Goal: Task Accomplishment & Management: Use online tool/utility

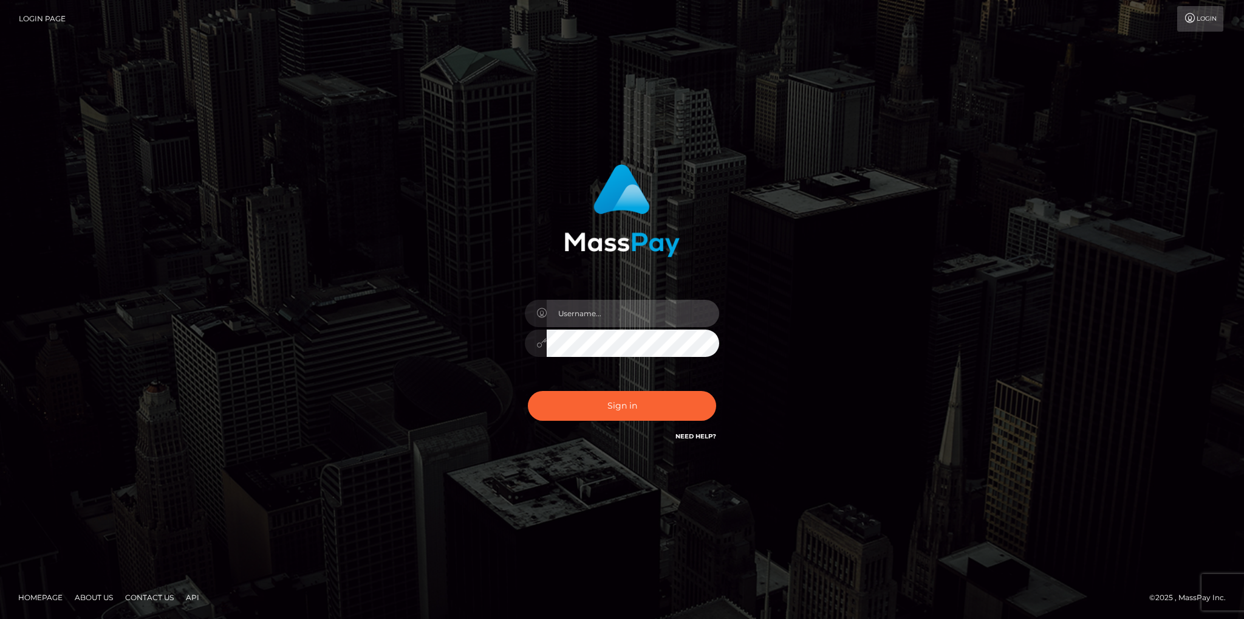
drag, startPoint x: 606, startPoint y: 312, endPoint x: 642, endPoint y: 315, distance: 35.4
click at [607, 312] on input "text" at bounding box center [633, 313] width 173 height 27
type input "fede.contino.fullstop"
click at [637, 312] on input "fede.contino.fullstop" at bounding box center [633, 313] width 173 height 27
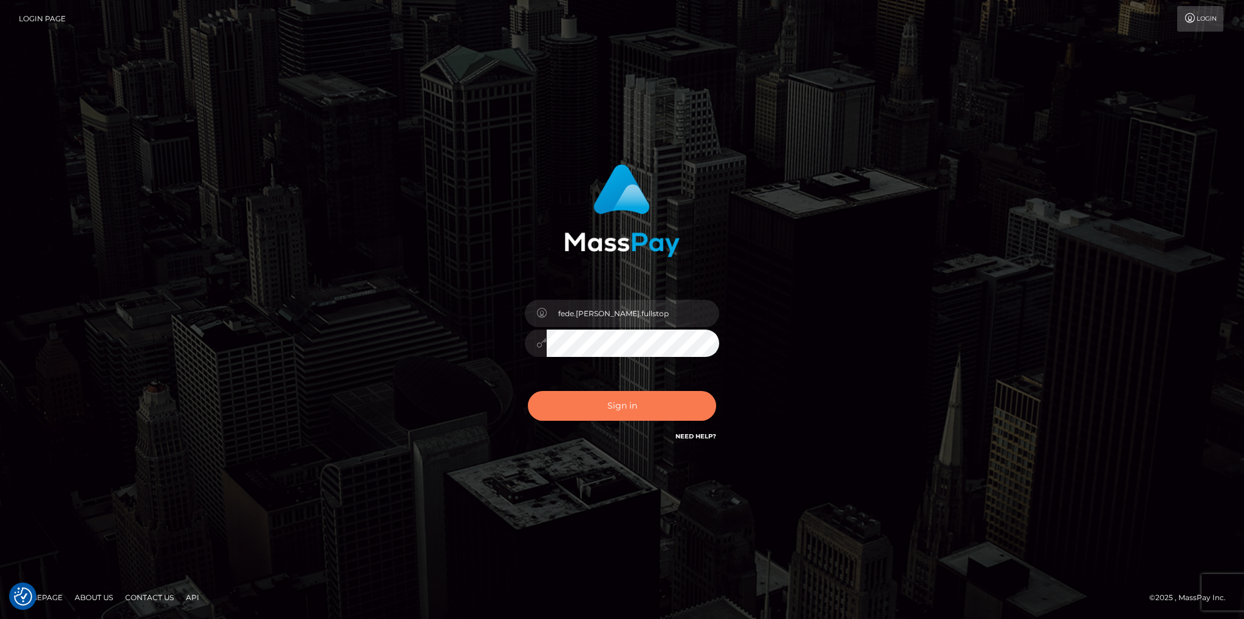
click at [600, 404] on button "Sign in" at bounding box center [622, 406] width 188 height 30
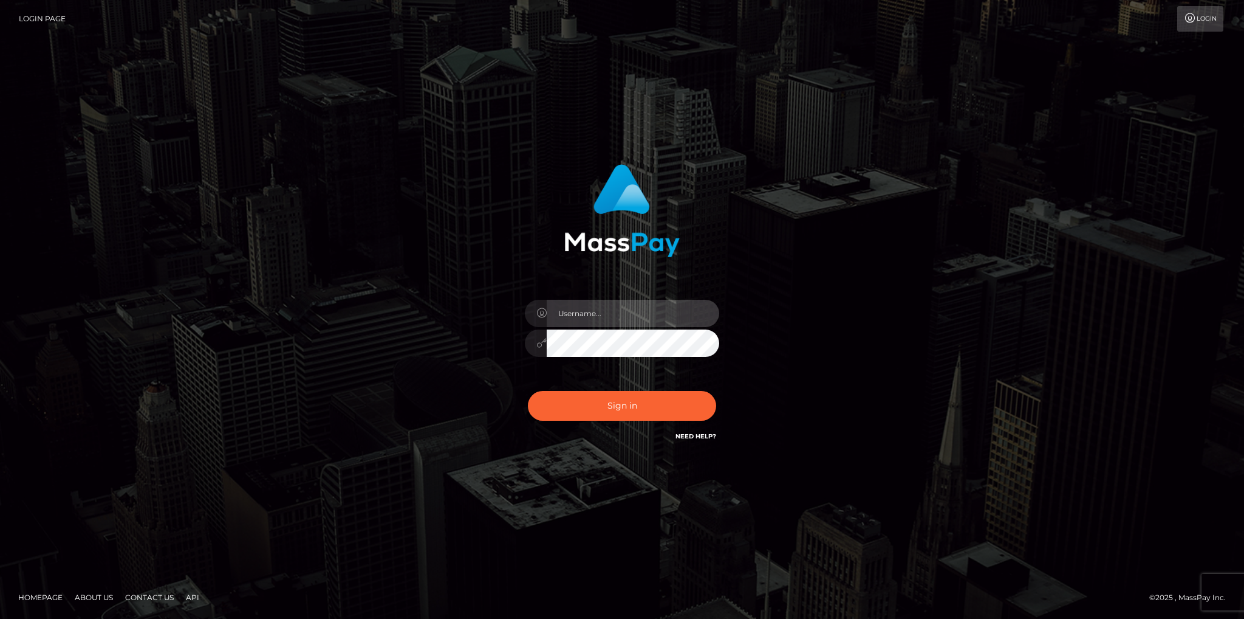
type input "fede.[PERSON_NAME].fullstop"
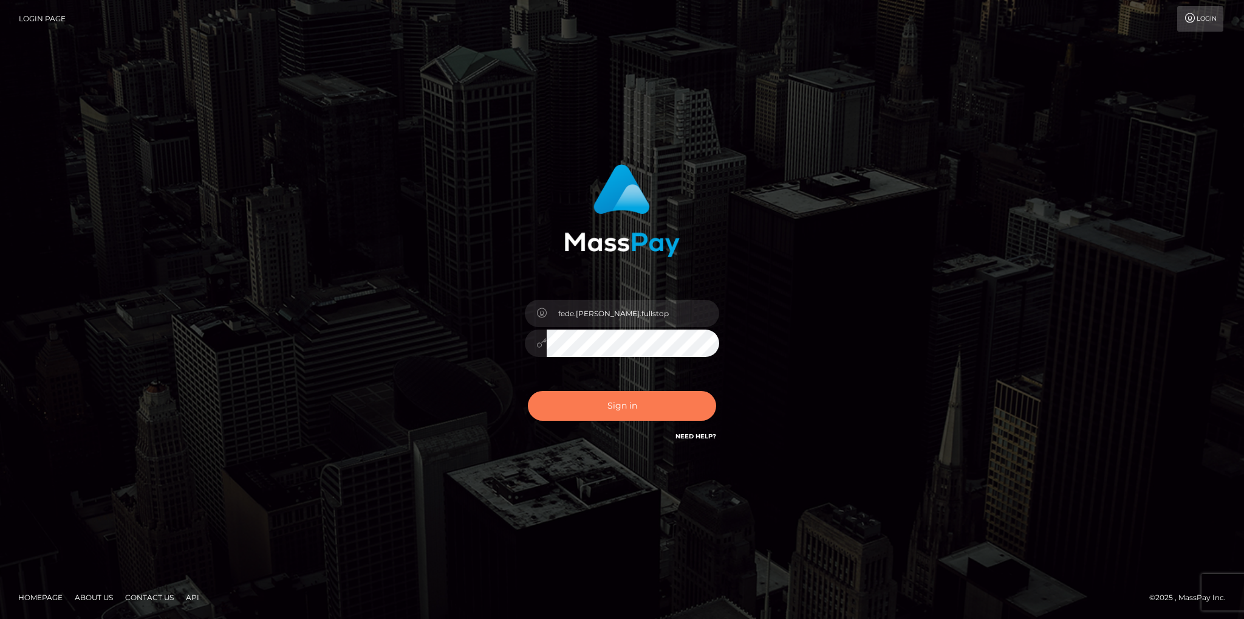
click at [600, 402] on button "Sign in" at bounding box center [622, 406] width 188 height 30
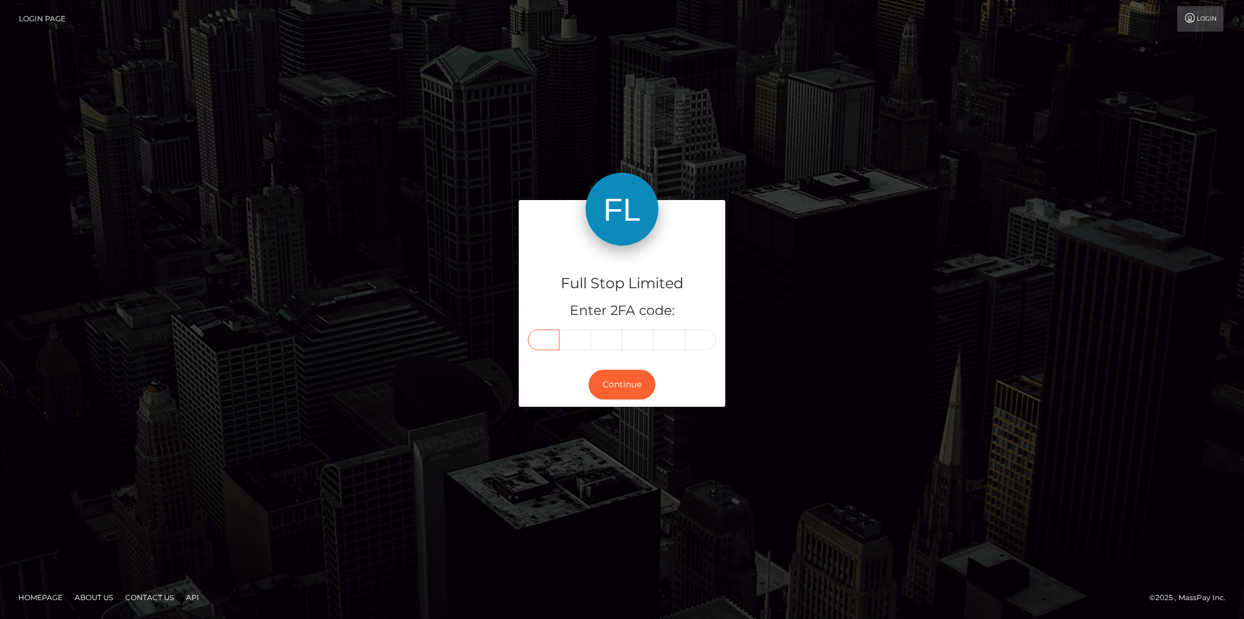
click at [554, 337] on input "text" at bounding box center [544, 339] width 32 height 21
type input "9"
type input "3"
type input "0"
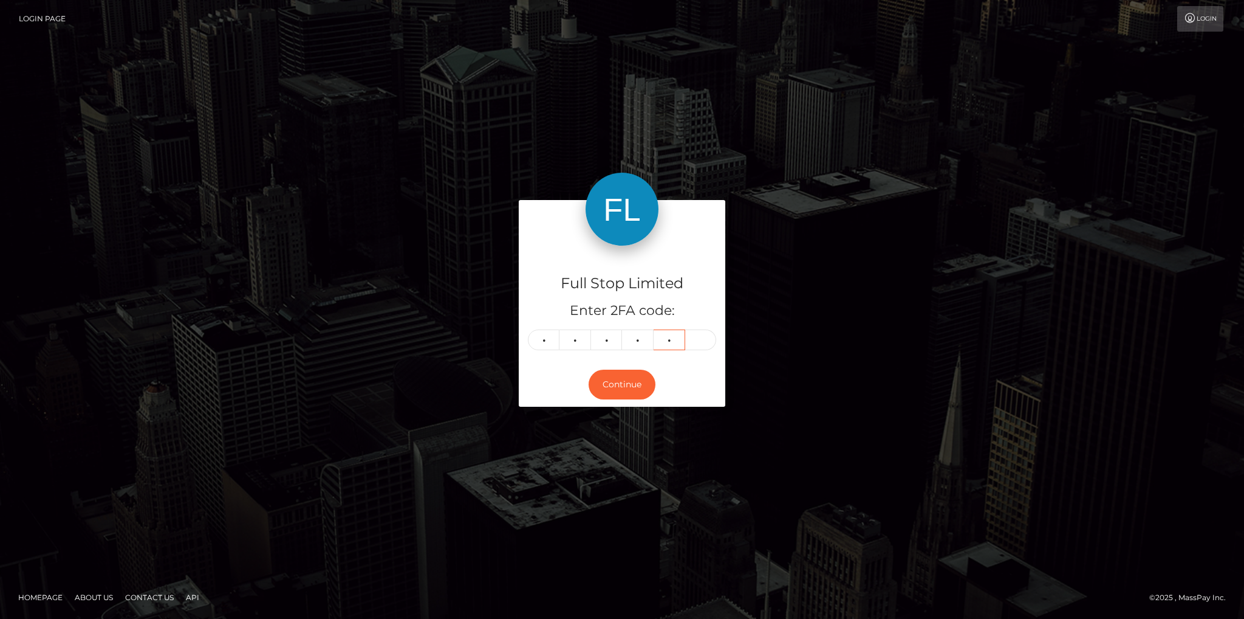
type input "1"
type input "3"
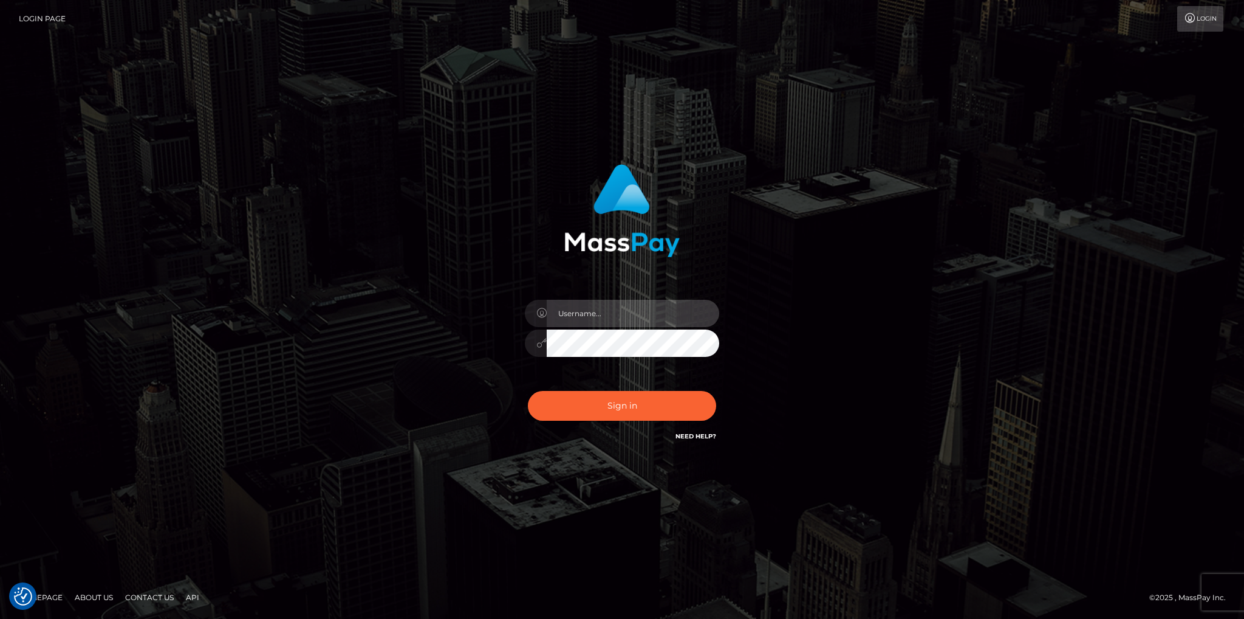
type input "fede.[PERSON_NAME].fullstop"
click at [644, 309] on input "fede.contino.fullstop" at bounding box center [633, 313] width 173 height 27
